Goal: Navigation & Orientation: Find specific page/section

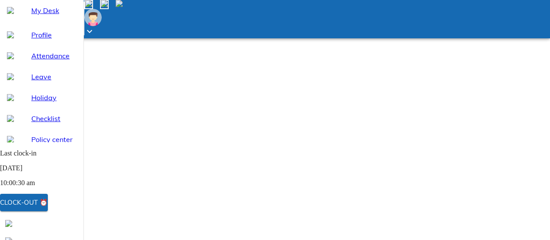
select select "9"
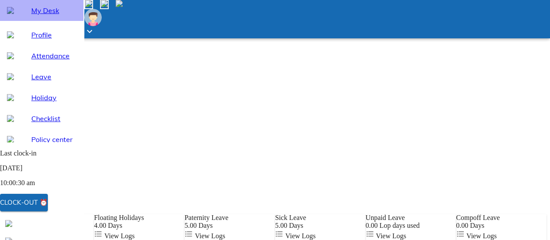
click at [46, 21] on div "My Desk" at bounding box center [42, 10] width 84 height 21
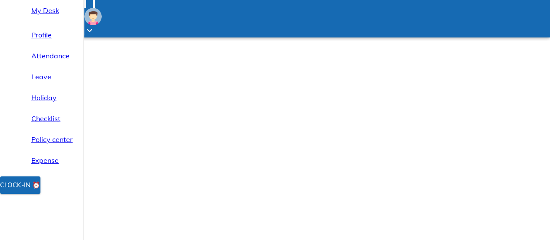
scroll to position [44, 0]
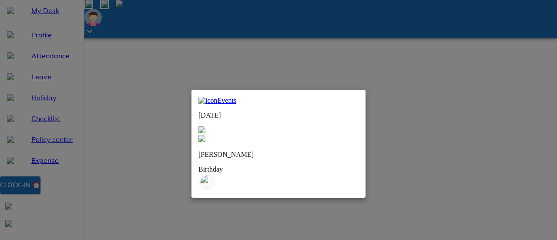
click at [205, 126] on img at bounding box center [201, 129] width 7 height 7
